Goal: Check status: Check status

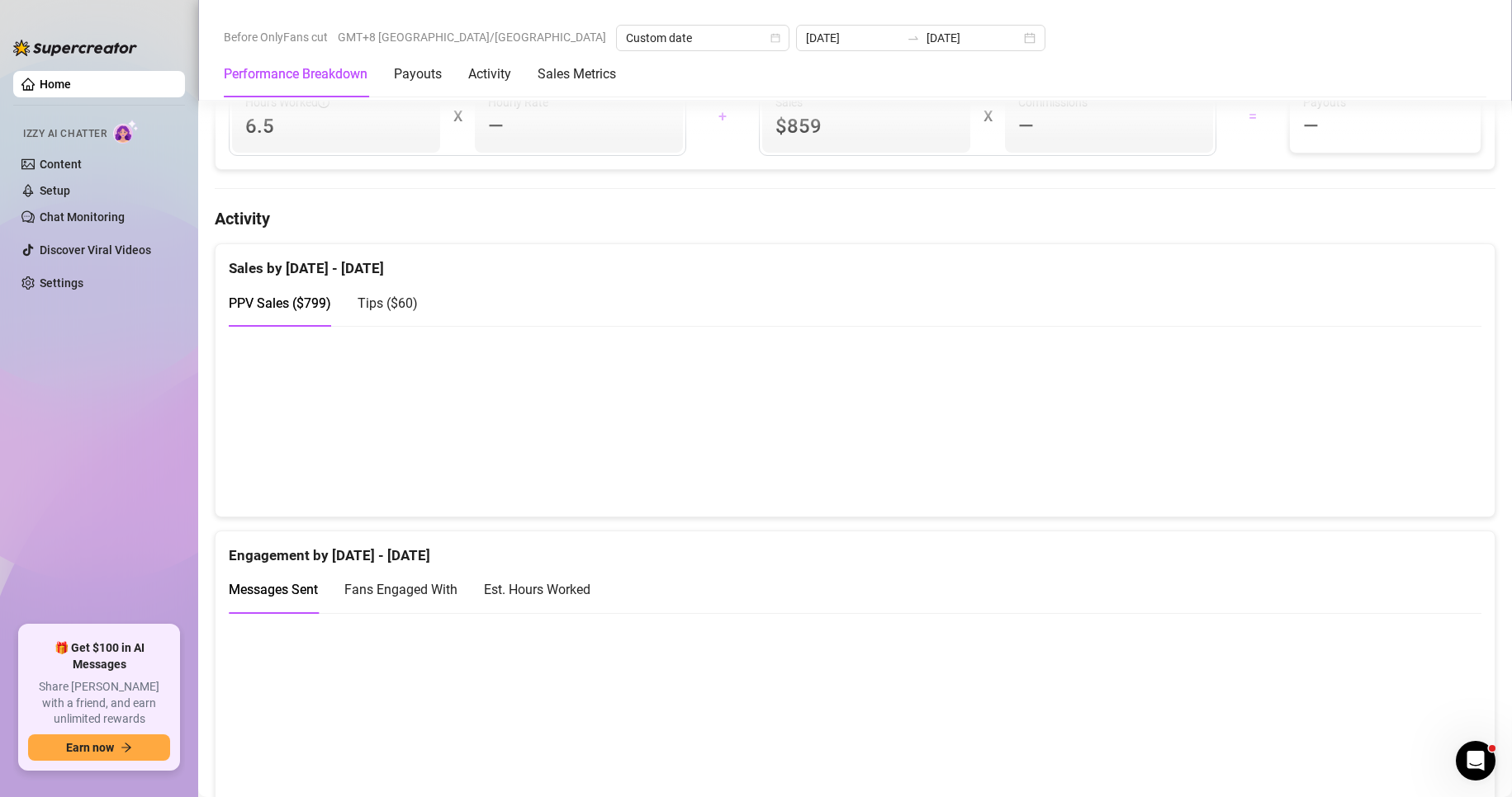
scroll to position [743, 0]
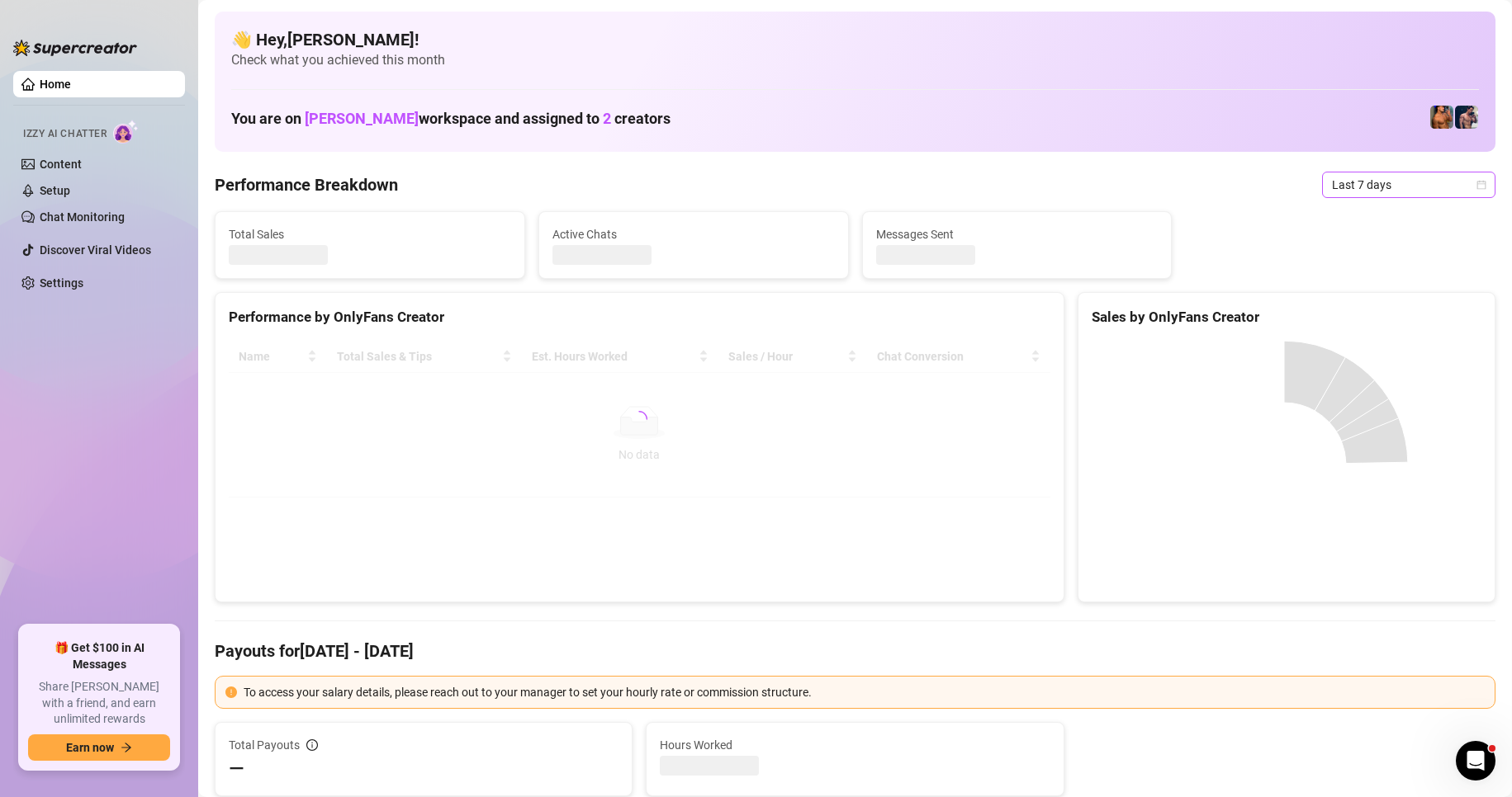
click at [1431, 183] on span "Last 7 days" at bounding box center [1409, 185] width 154 height 25
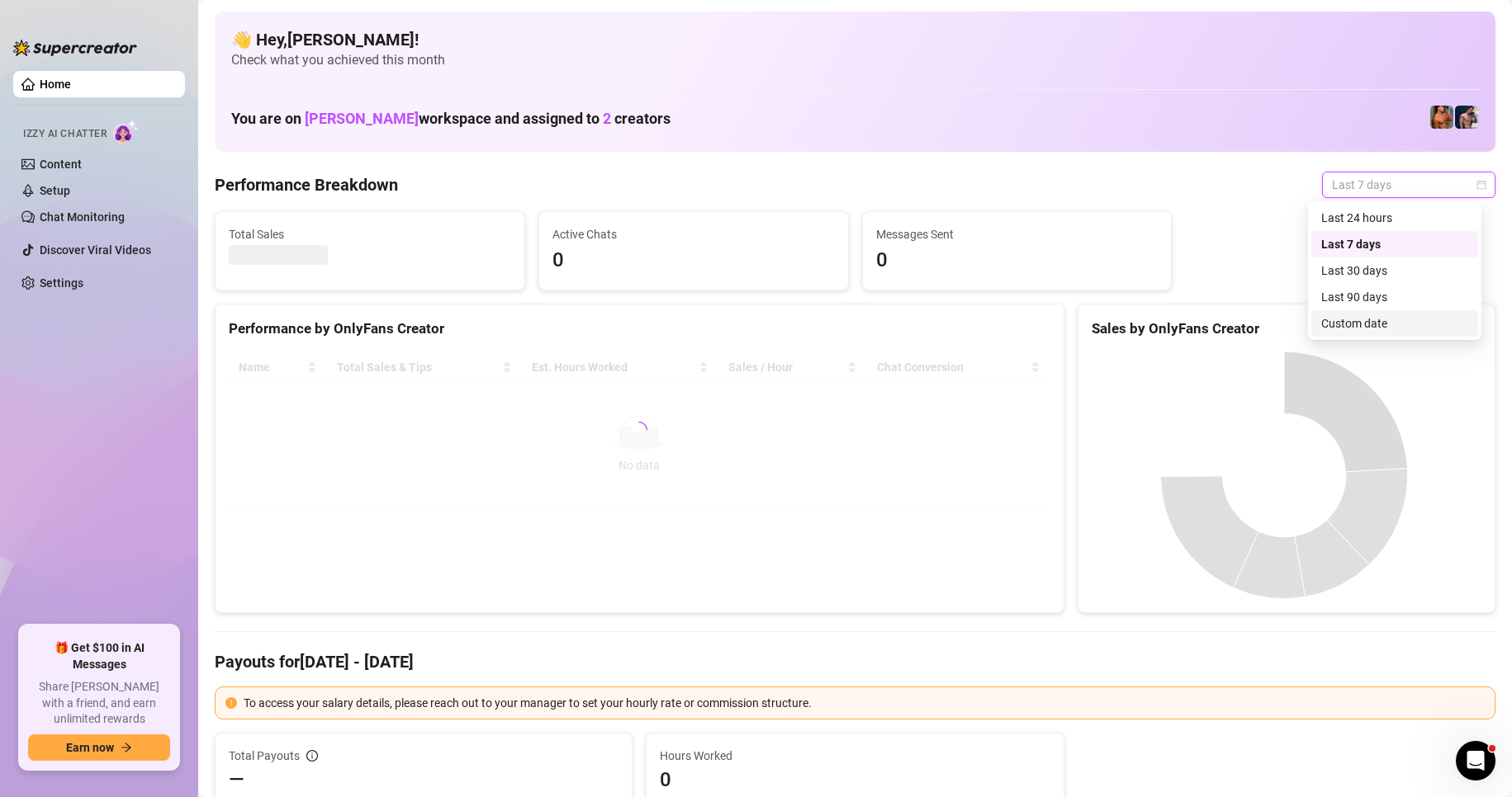
click at [1361, 332] on div "Custom date" at bounding box center [1395, 324] width 147 height 18
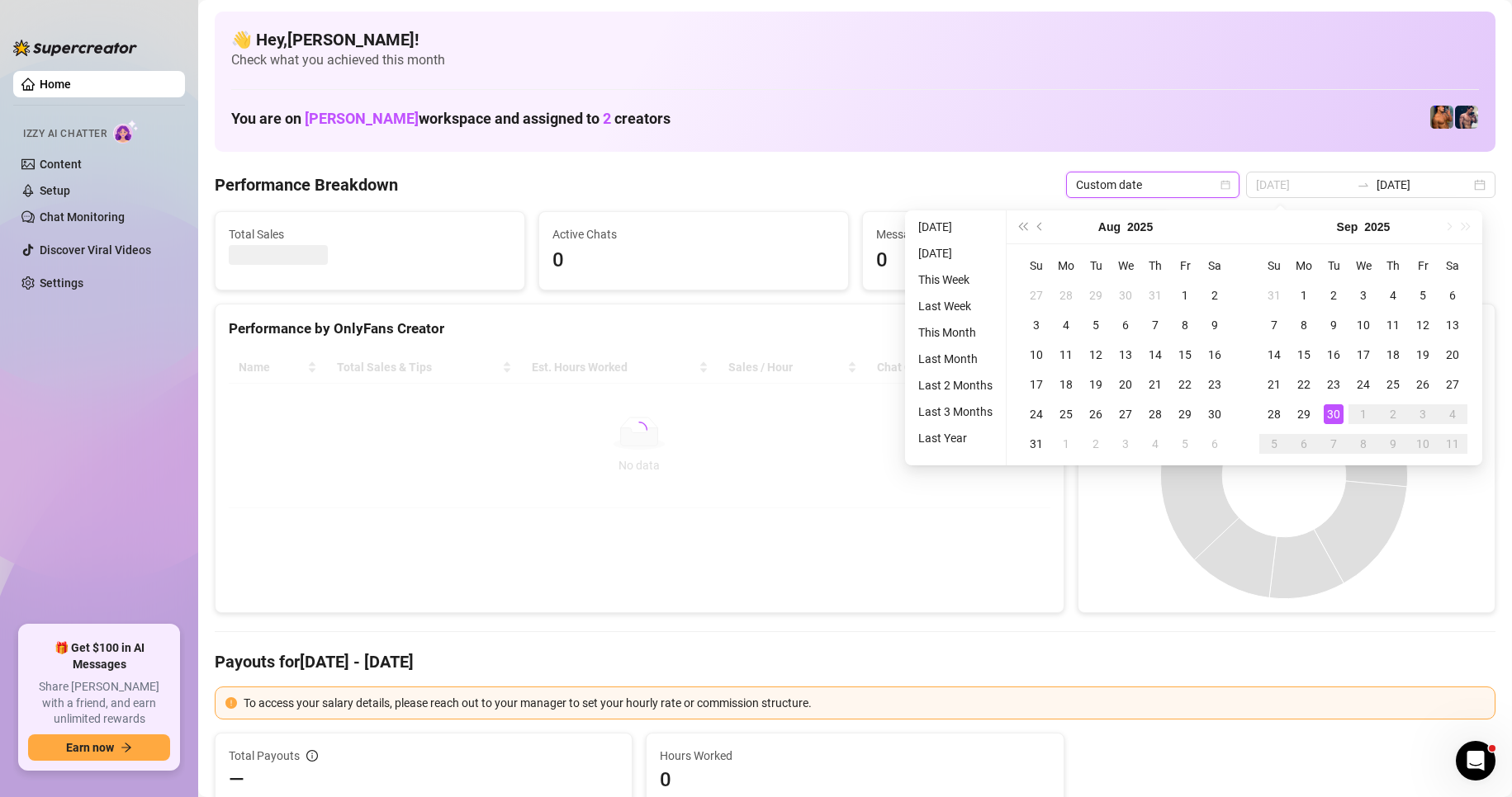
click at [1338, 413] on div "30" at bounding box center [1334, 415] width 20 height 20
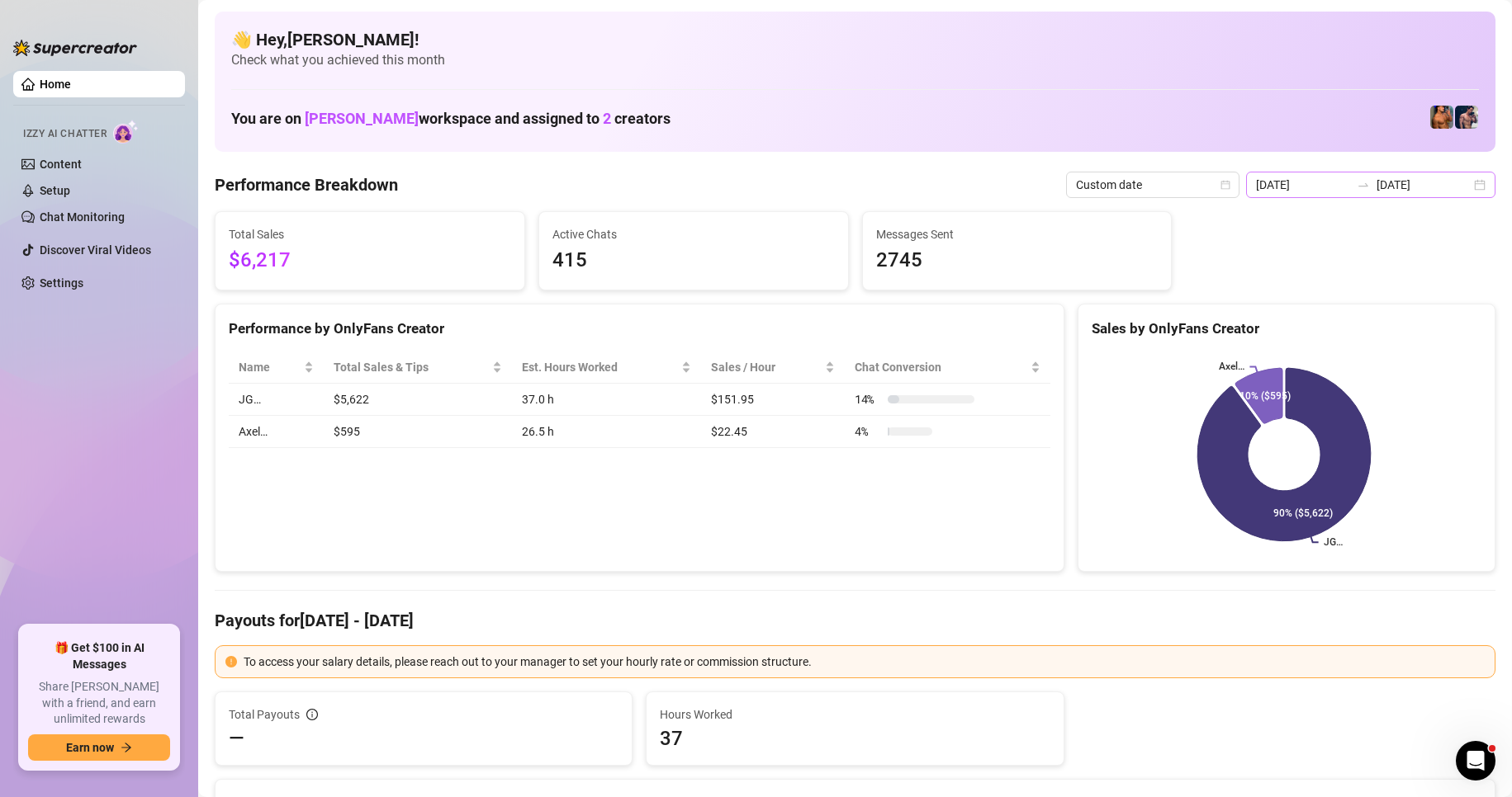
click at [1471, 188] on div "[DATE] [DATE]" at bounding box center [1371, 185] width 249 height 27
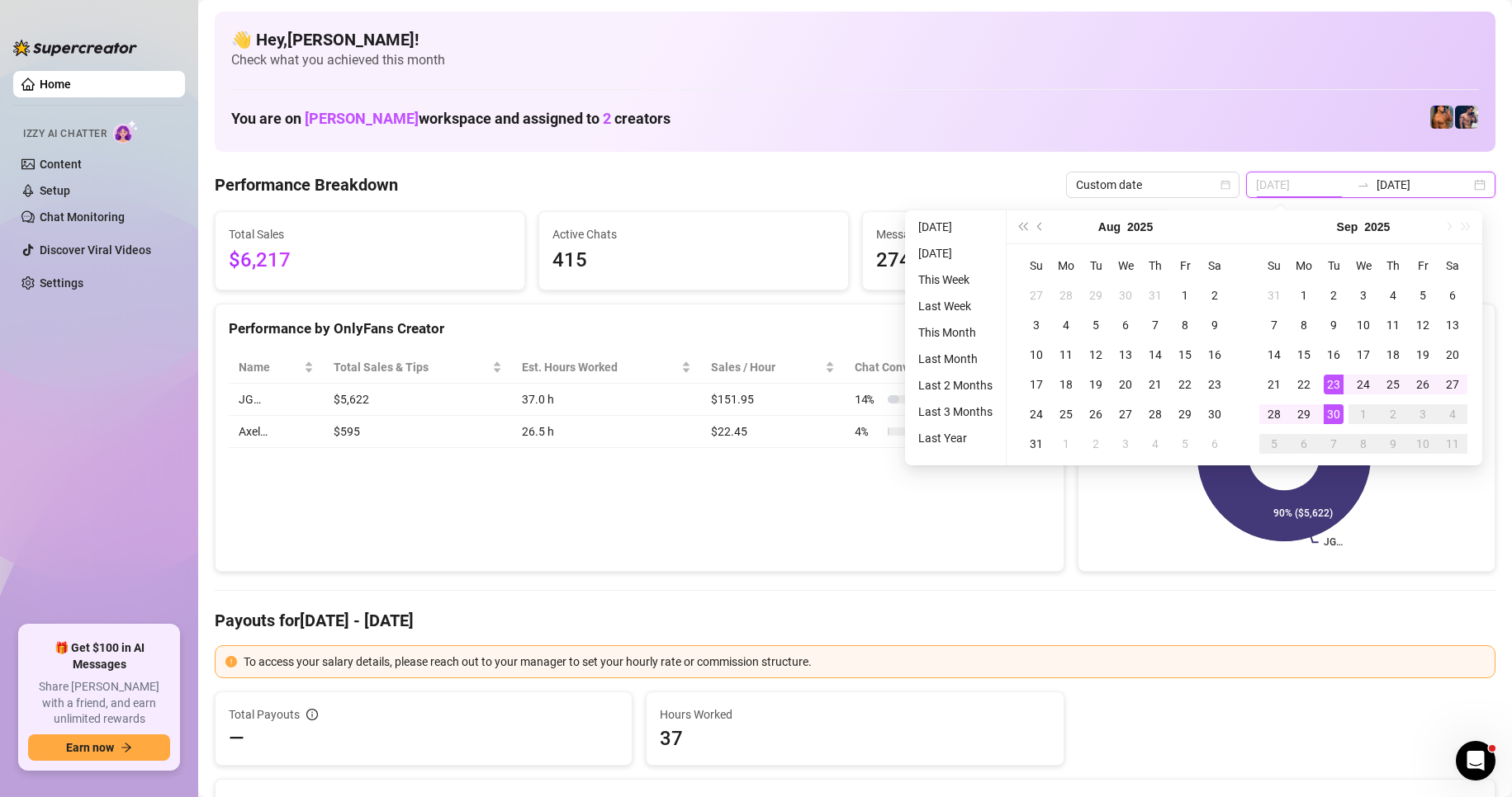
type input "[DATE]"
click at [1324, 409] on div "30" at bounding box center [1334, 415] width 20 height 20
click at [1330, 409] on div "30" at bounding box center [1334, 415] width 20 height 20
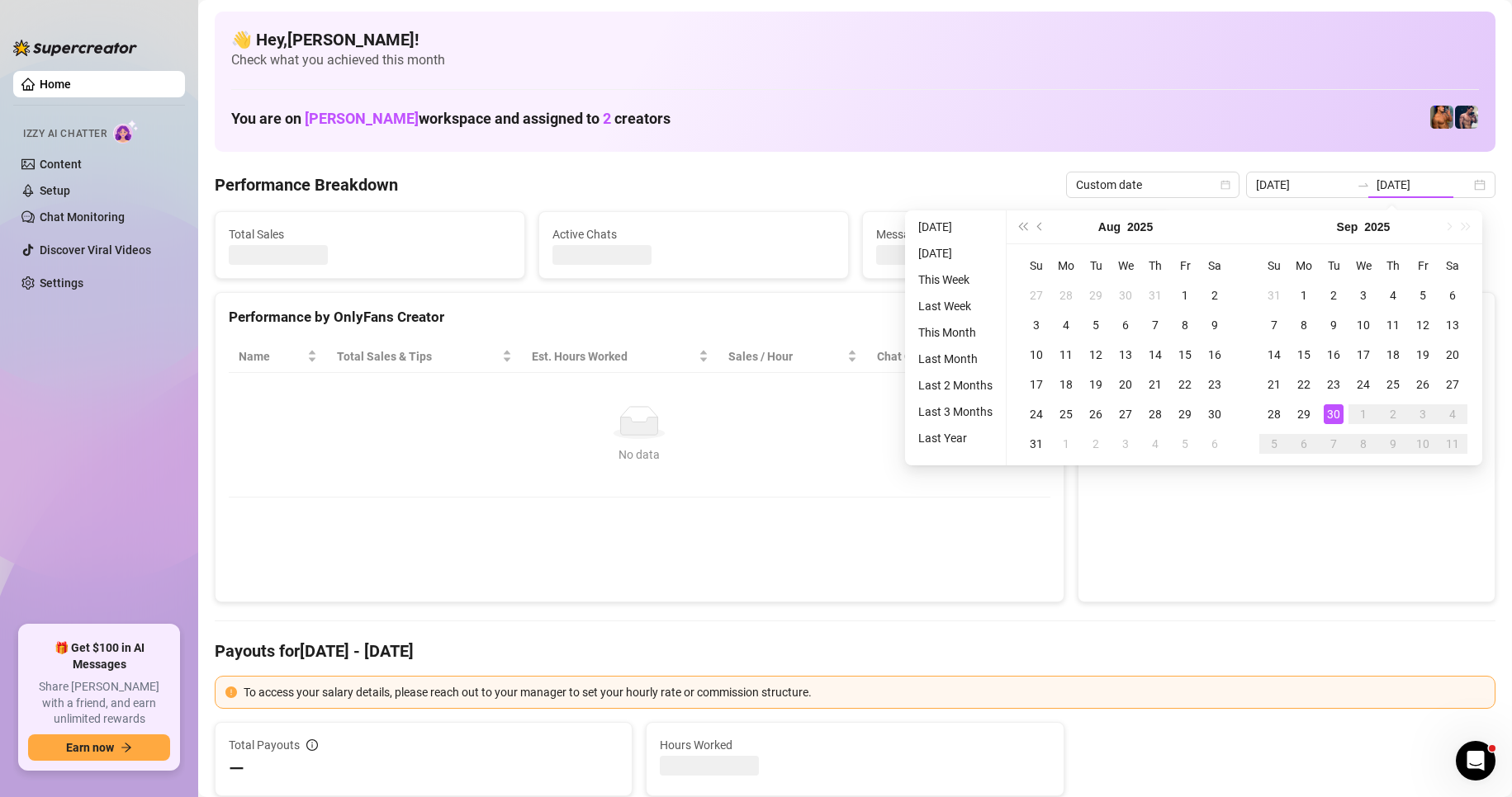
type input "[DATE]"
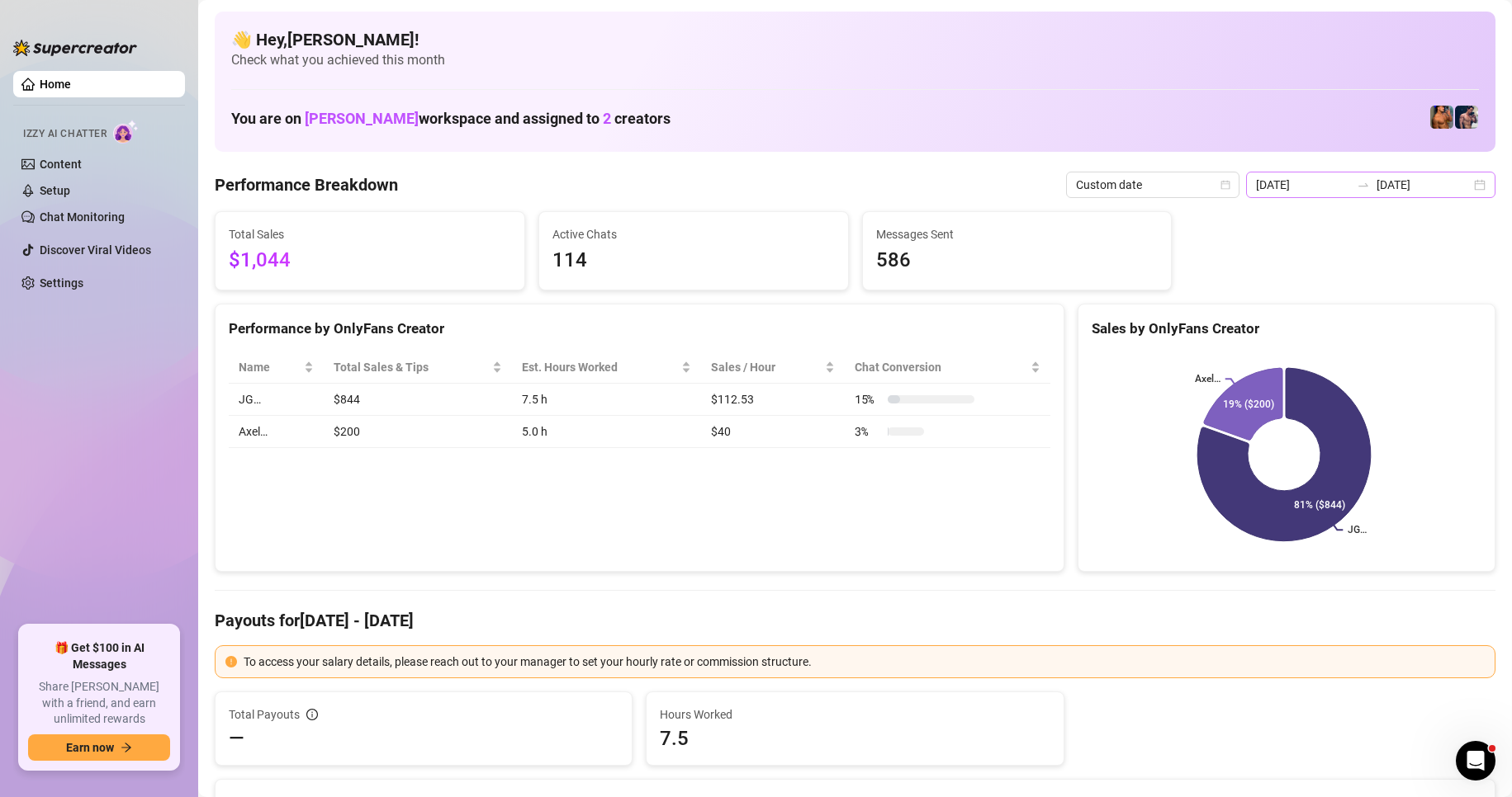
click at [1466, 187] on div "[DATE] [DATE]" at bounding box center [1371, 185] width 249 height 27
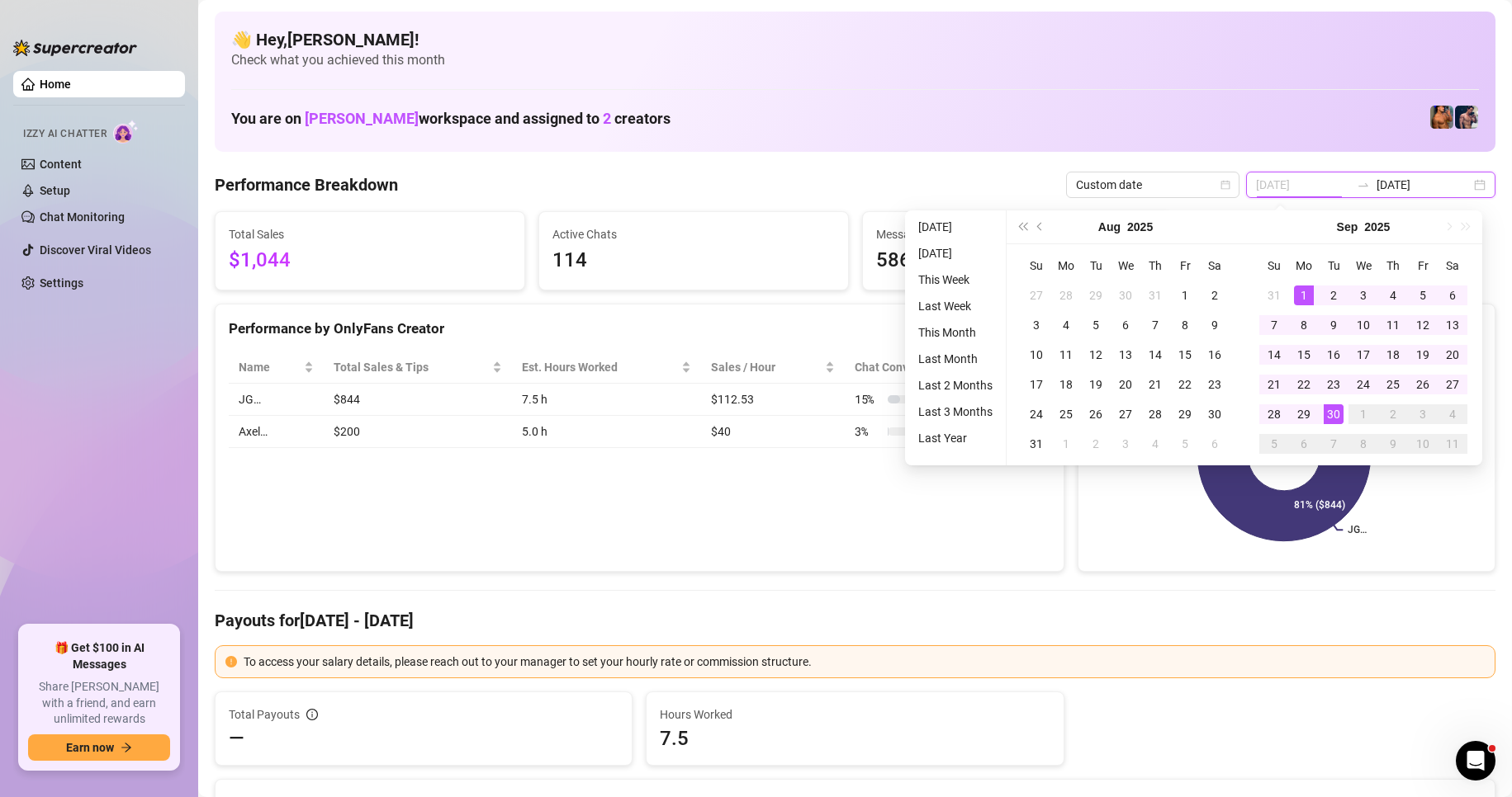
type input "[DATE]"
click at [1298, 294] on div "1" at bounding box center [1304, 295] width 20 height 20
type input "[DATE]"
click at [1335, 414] on div "30" at bounding box center [1334, 415] width 20 height 20
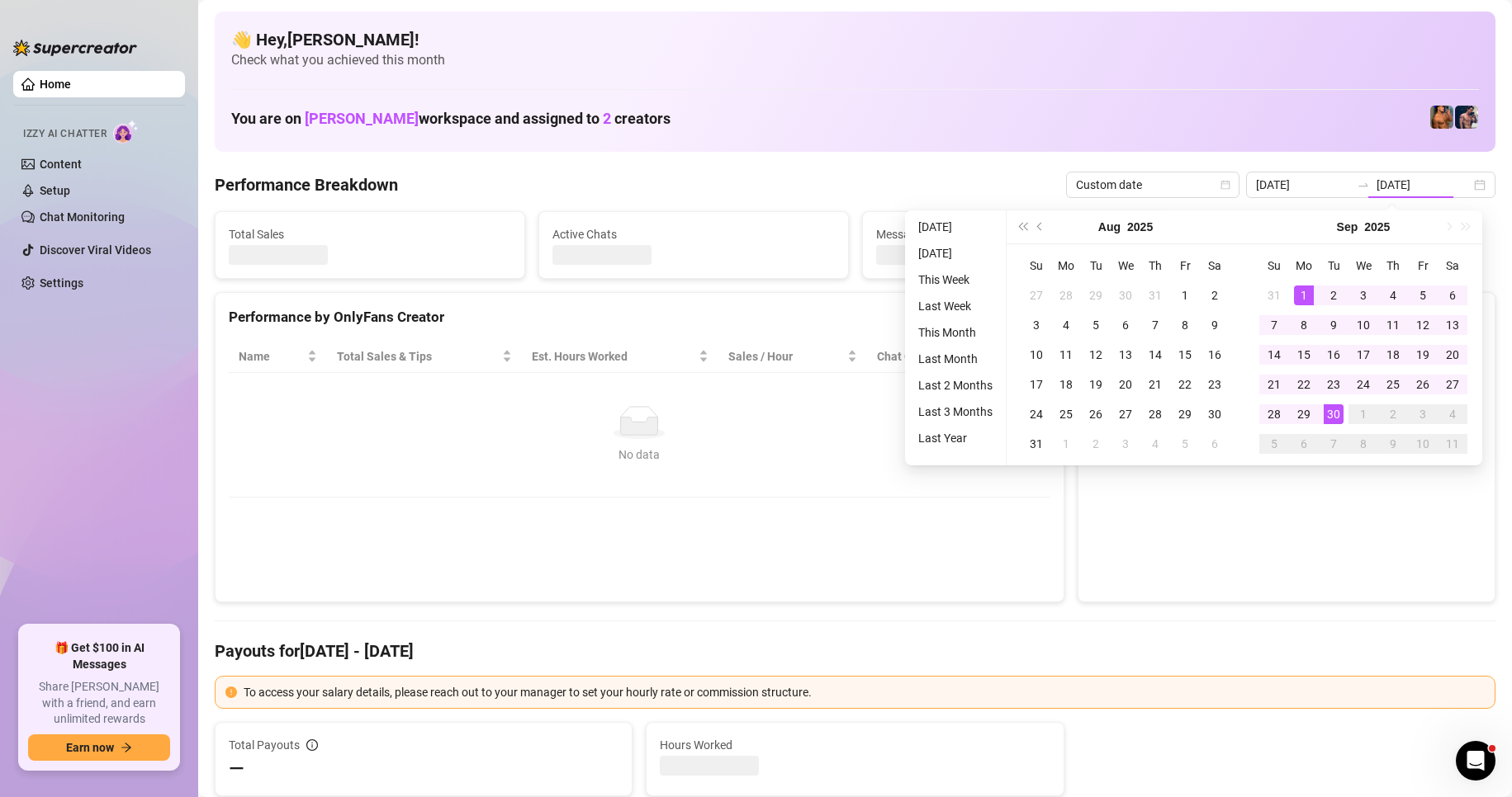
type input "[DATE]"
